Goal: Transaction & Acquisition: Purchase product/service

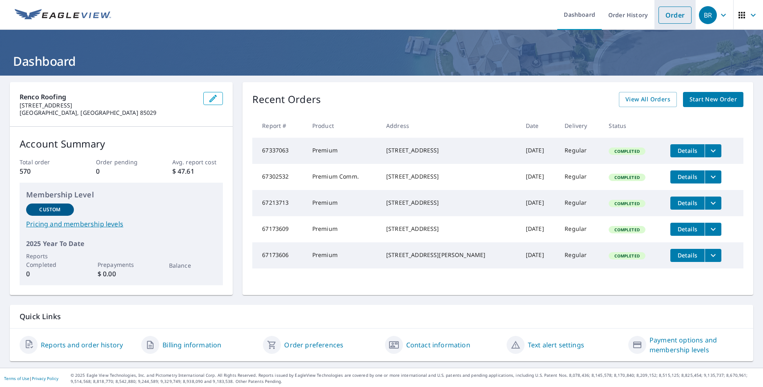
click at [675, 14] on link "Order" at bounding box center [674, 15] width 33 height 17
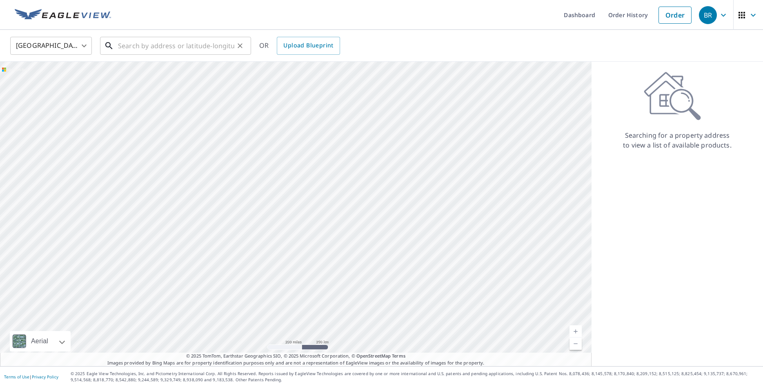
click at [124, 46] on input "text" at bounding box center [176, 45] width 116 height 23
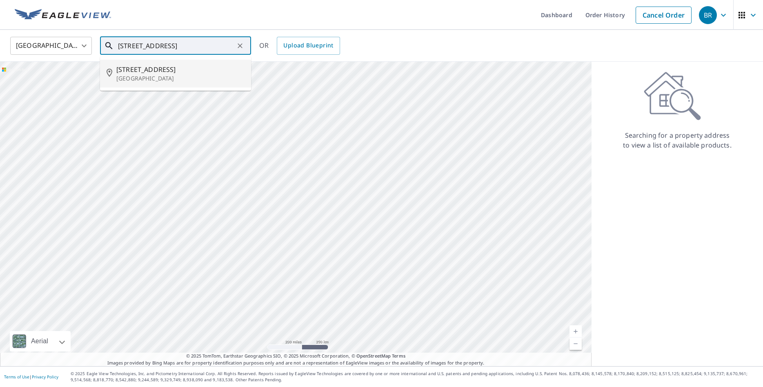
click at [158, 66] on span "[STREET_ADDRESS]" at bounding box center [180, 69] width 128 height 10
type input "[STREET_ADDRESS]"
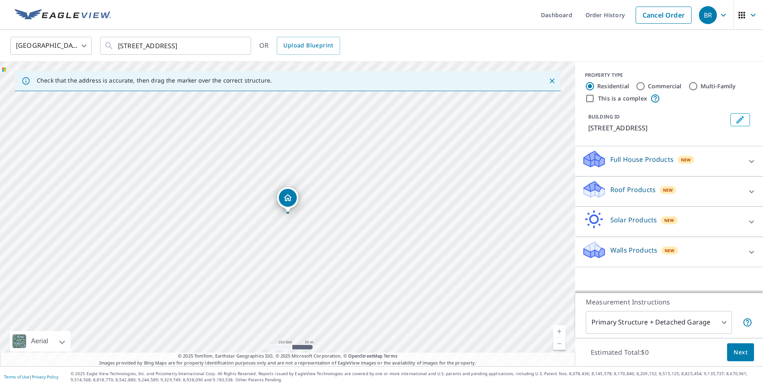
click at [622, 188] on p "Roof Products" at bounding box center [632, 189] width 45 height 10
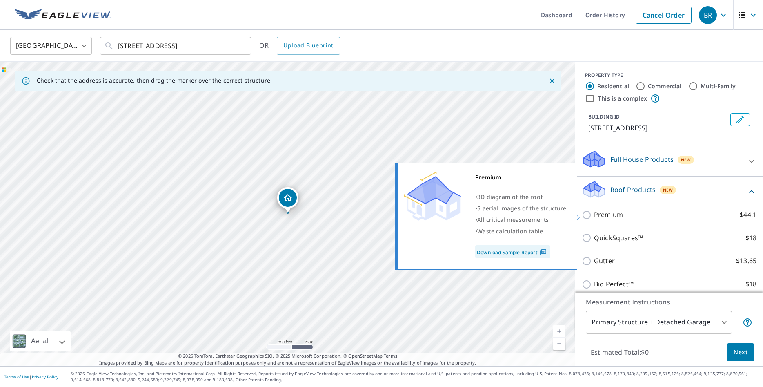
click at [602, 214] on p "Premium" at bounding box center [608, 214] width 29 height 10
click at [594, 214] on input "Premium $44.1" at bounding box center [588, 215] width 12 height 10
checkbox input "true"
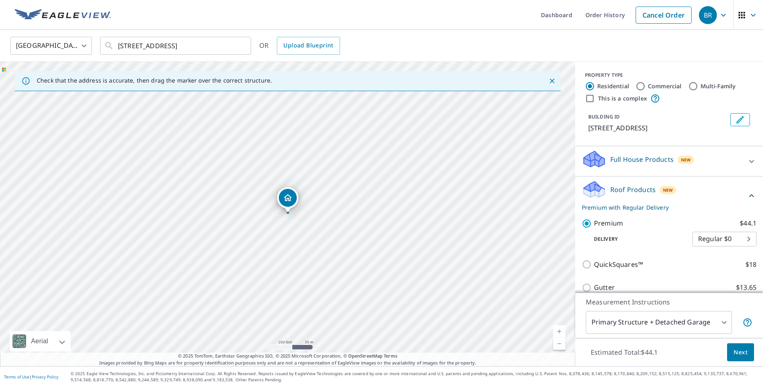
click at [741, 354] on span "Next" at bounding box center [740, 352] width 14 height 10
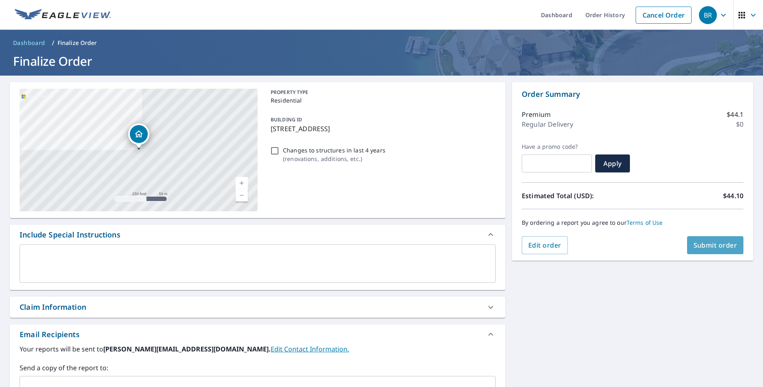
click at [707, 243] on span "Submit order" at bounding box center [715, 244] width 44 height 9
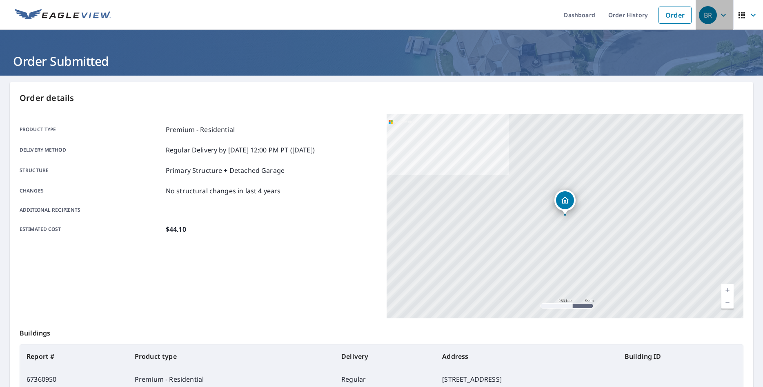
click at [709, 13] on div "BR" at bounding box center [708, 15] width 18 height 18
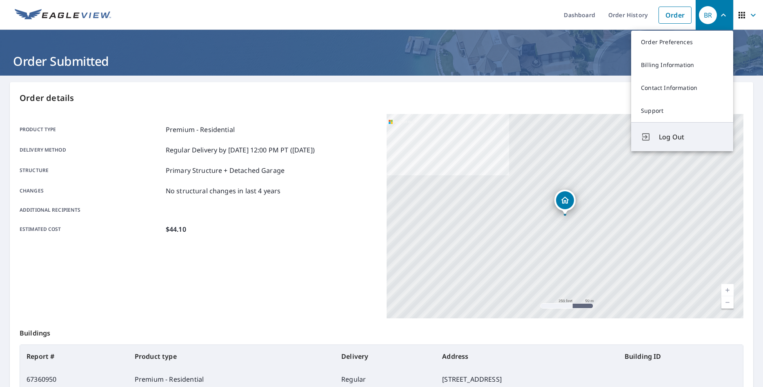
click at [669, 134] on span "Log Out" at bounding box center [691, 137] width 64 height 10
